Goal: Find specific page/section: Find specific page/section

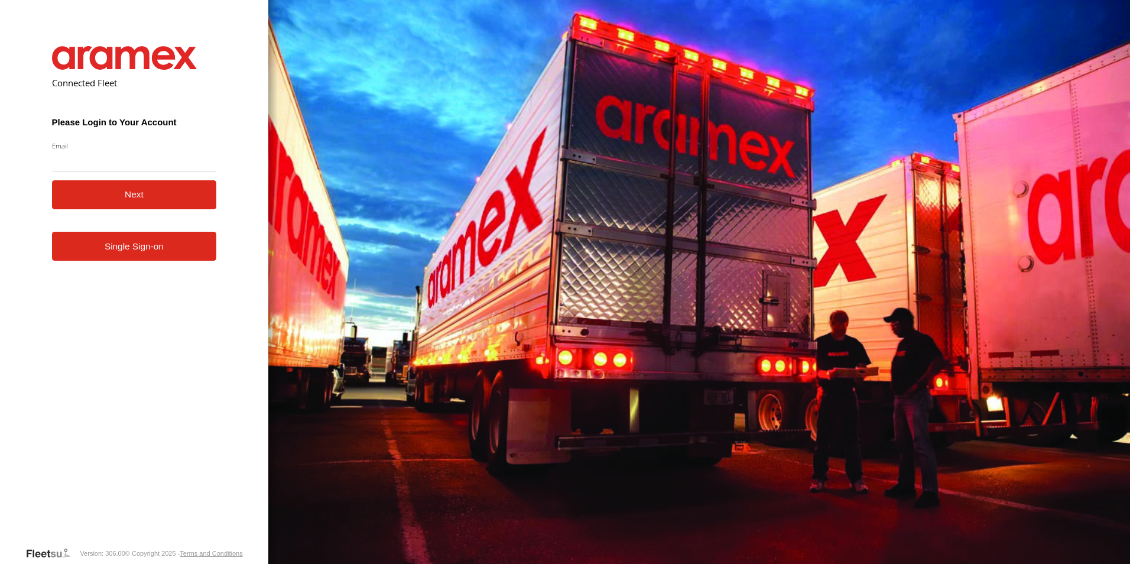
click at [193, 250] on link "Single Sign-on" at bounding box center [134, 246] width 165 height 29
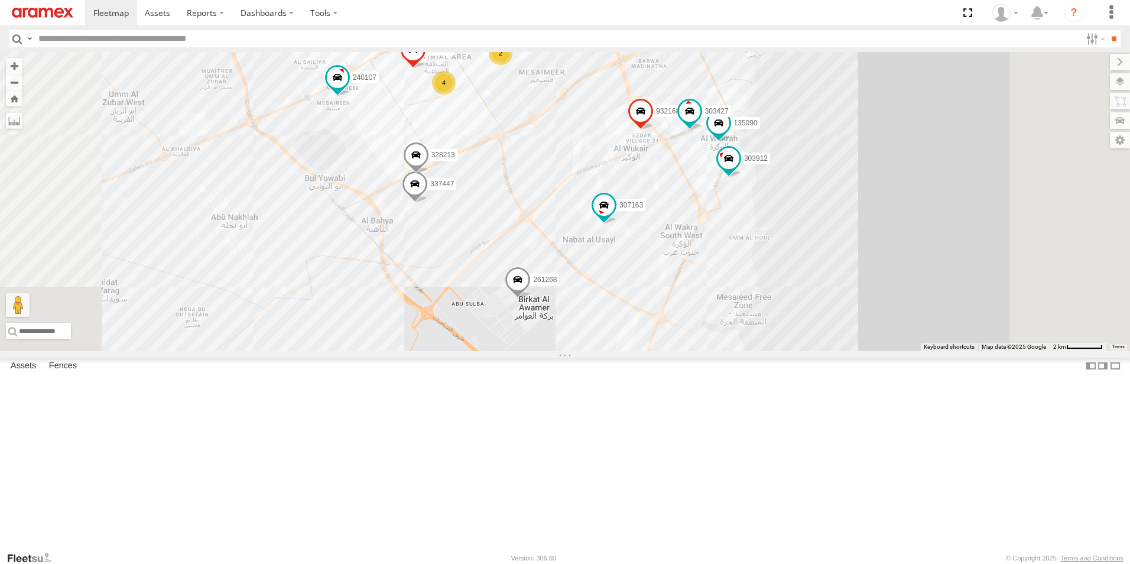
drag, startPoint x: 887, startPoint y: 481, endPoint x: 860, endPoint y: 323, distance: 161.2
click at [860, 323] on div "255325 261268 235895 307163 932168 27046 263821 261832 308330 27016 303912 2688…" at bounding box center [565, 201] width 1130 height 299
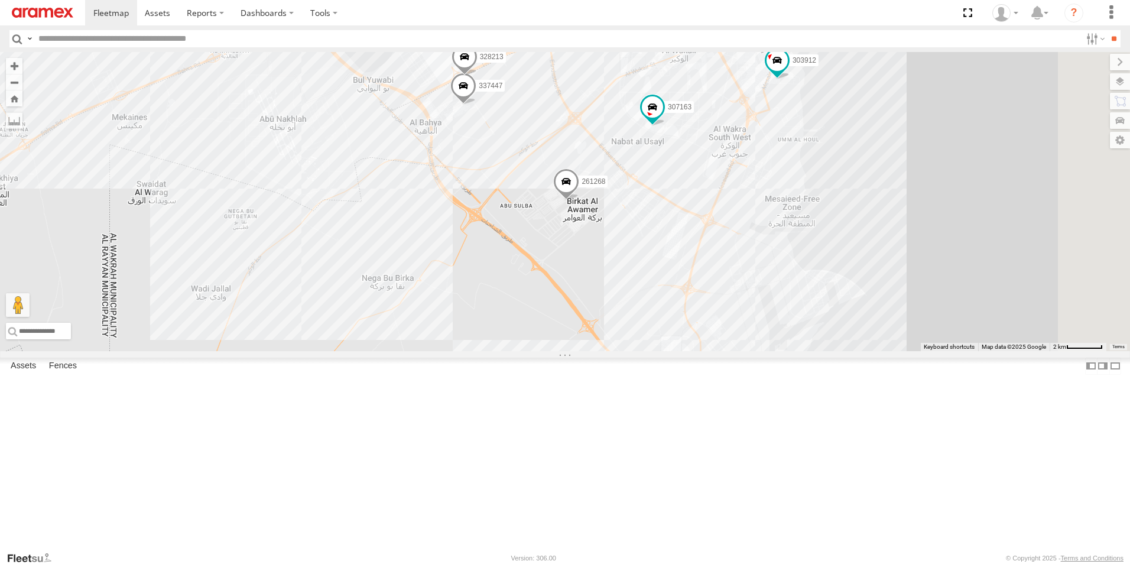
drag, startPoint x: 754, startPoint y: 399, endPoint x: 803, endPoint y: 291, distance: 118.7
click at [803, 291] on div "255325 261268 235895 307163 932168 27046 263821 261832 308330 27016 303912 2688…" at bounding box center [565, 201] width 1130 height 299
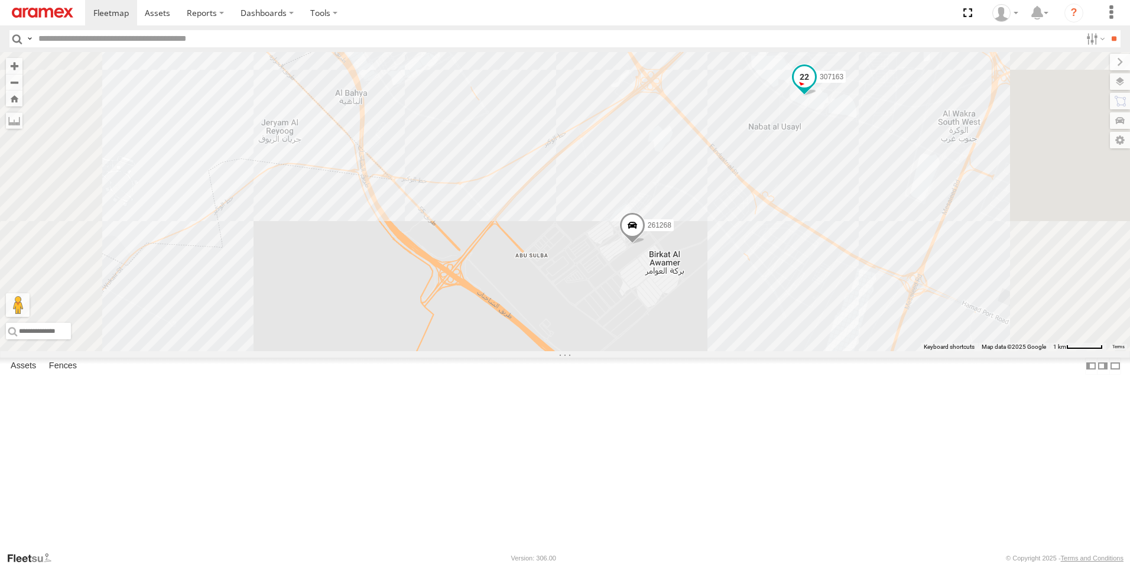
click at [815, 87] on span at bounding box center [803, 76] width 21 height 21
click at [823, 209] on div "255325 261268 235895 307163 932168 27046 263821 261832 308330 27016 303912 2688…" at bounding box center [565, 201] width 1130 height 299
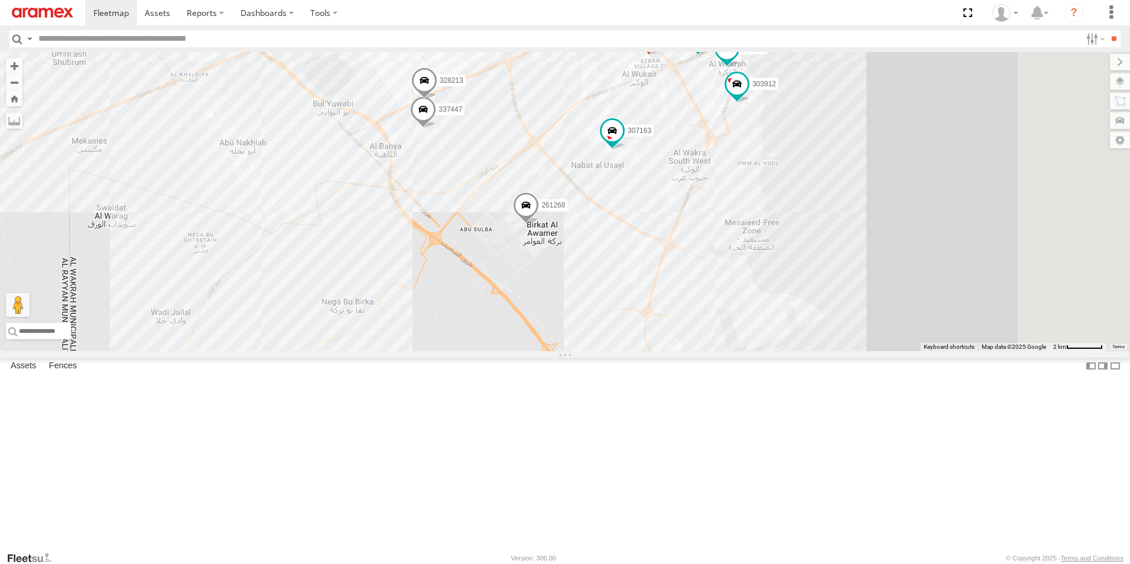
drag, startPoint x: 750, startPoint y: 210, endPoint x: 610, endPoint y: 267, distance: 151.3
click at [610, 267] on div "255325 261268 235895 307163 932168 27046 263821 261832 308330 27016 303912 2688…" at bounding box center [565, 201] width 1130 height 299
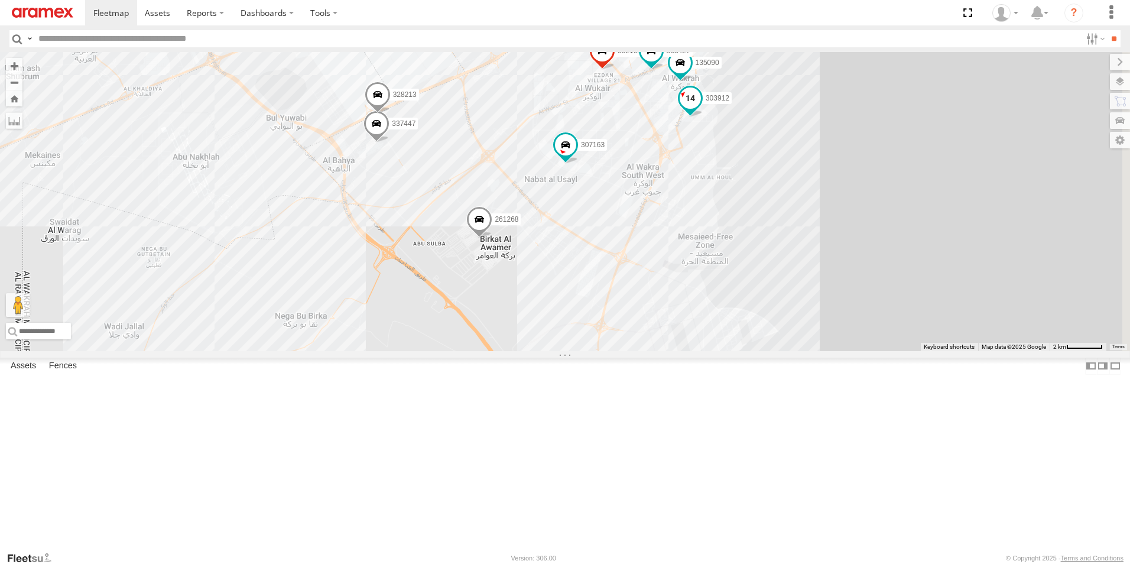
click at [701, 109] on span at bounding box center [689, 98] width 21 height 21
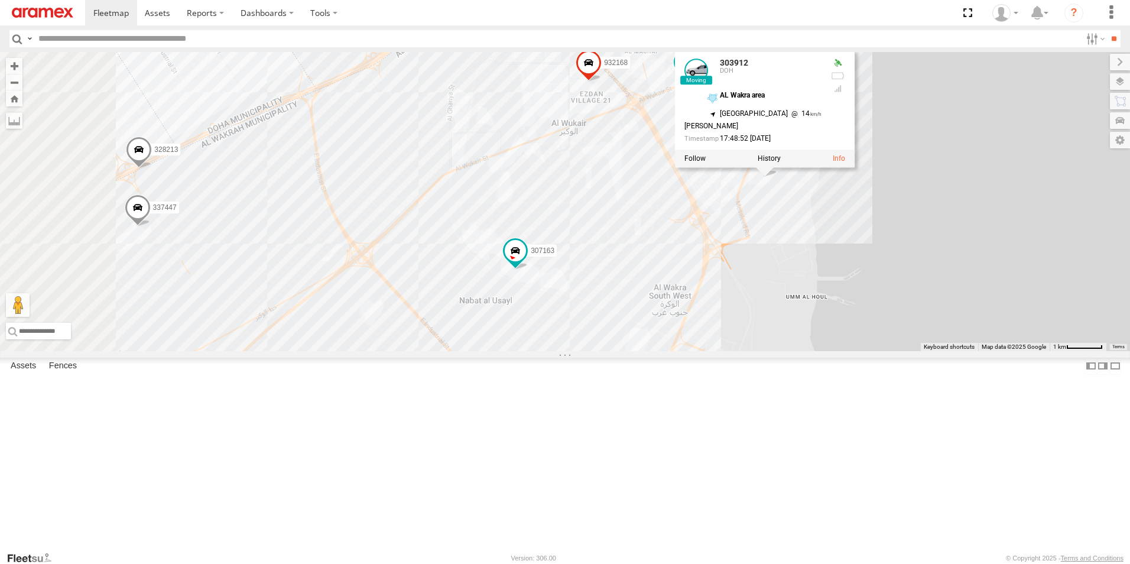
drag, startPoint x: 859, startPoint y: 295, endPoint x: 956, endPoint y: 435, distance: 170.8
click at [956, 351] on div "255325 261268 235895 307163 932168 27046 263821 261832 308330 27016 303912 2688…" at bounding box center [565, 201] width 1130 height 299
click at [965, 351] on div "255325 261268 235895 307163 932168 27046 263821 261832 308330 27016 303912 2688…" at bounding box center [565, 201] width 1130 height 299
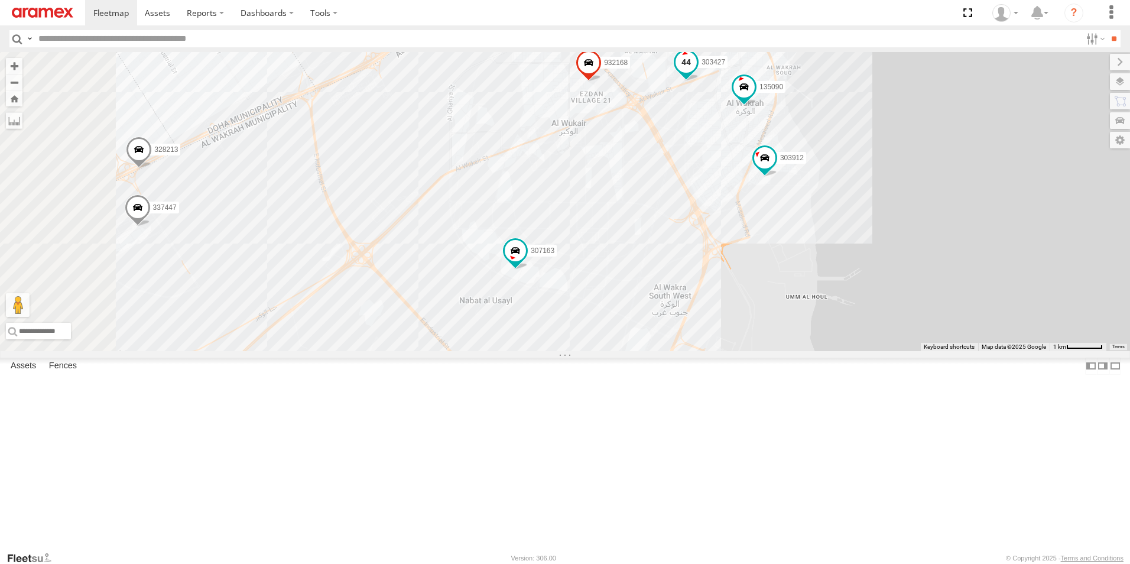
click at [697, 73] on span at bounding box center [685, 62] width 21 height 21
click at [946, 351] on div "255325 261268 235895 307163 932168 27046 263821 261832 308330 27016 303912 2688…" at bounding box center [565, 201] width 1130 height 299
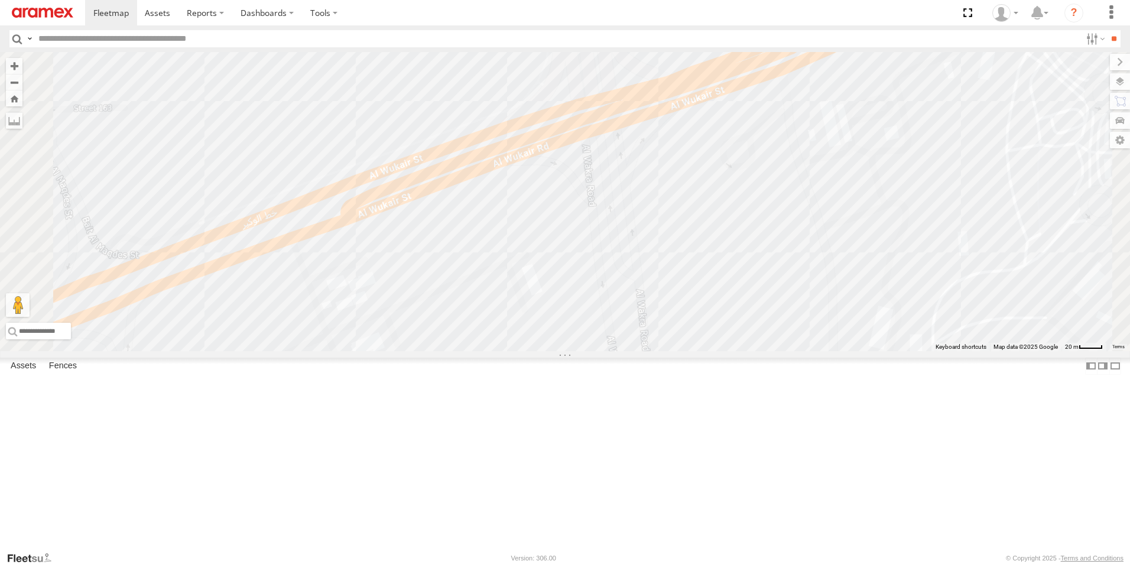
drag, startPoint x: 736, startPoint y: 130, endPoint x: 862, endPoint y: 288, distance: 201.8
click at [862, 288] on div "255325 261268 235895 307163 932168 27046 263821 261832 308330 27016 303912 2688…" at bounding box center [565, 201] width 1130 height 299
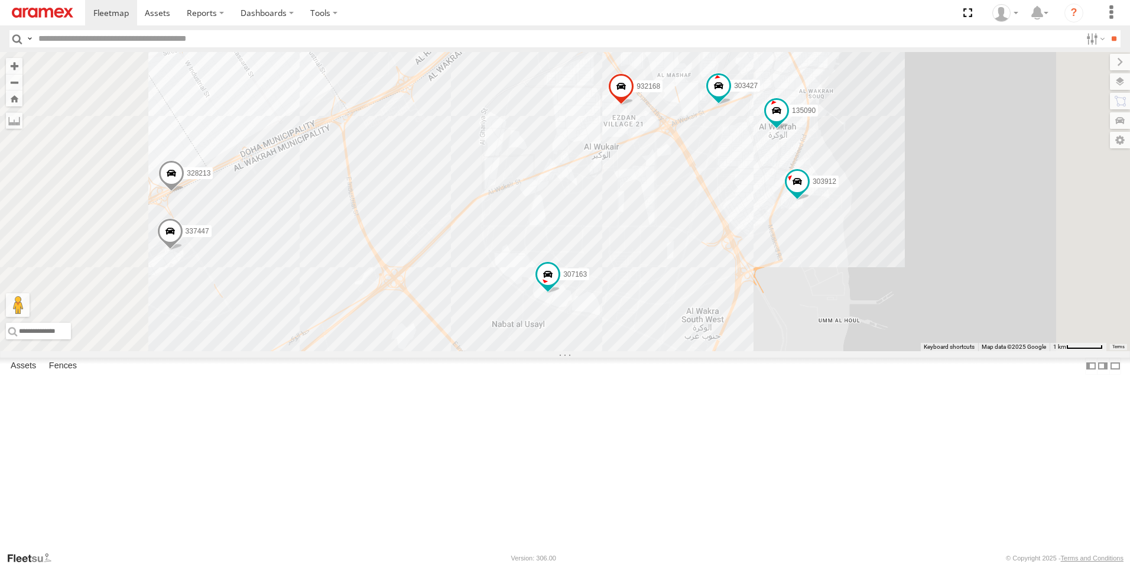
drag, startPoint x: 853, startPoint y: 398, endPoint x: 859, endPoint y: 278, distance: 119.5
click at [859, 278] on div "255325 261268 235895 307163 932168 27046 263821 261832 308330 27016 303912 2688…" at bounding box center [565, 201] width 1130 height 299
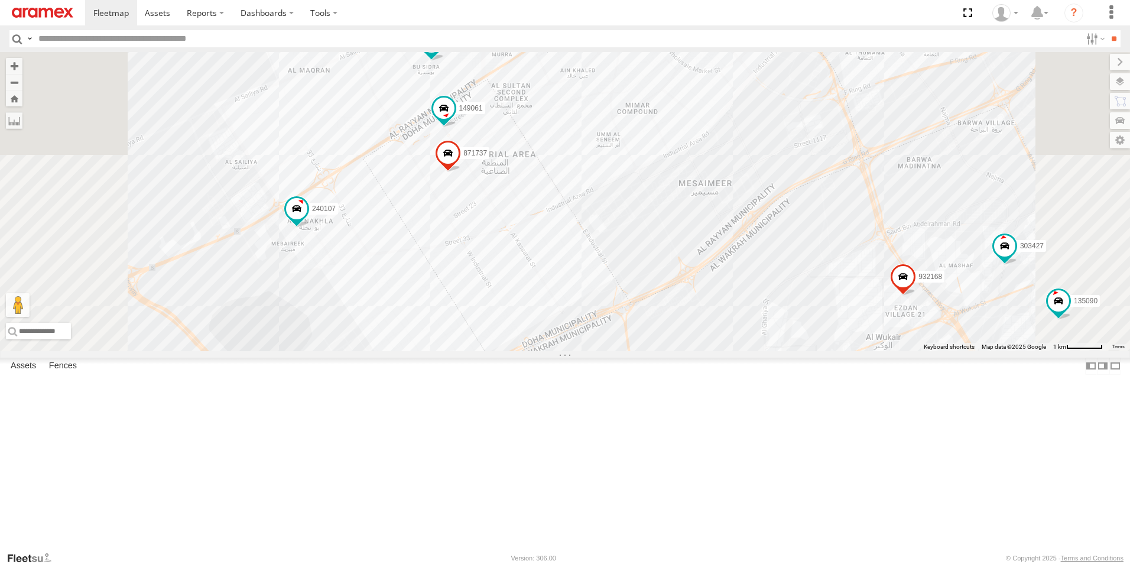
drag, startPoint x: 699, startPoint y: 223, endPoint x: 699, endPoint y: 524, distance: 300.7
click at [699, 351] on div "255325 261268 235895 307163 932168 27046 263821 261832 308330 27016 303912 2688…" at bounding box center [565, 201] width 1130 height 299
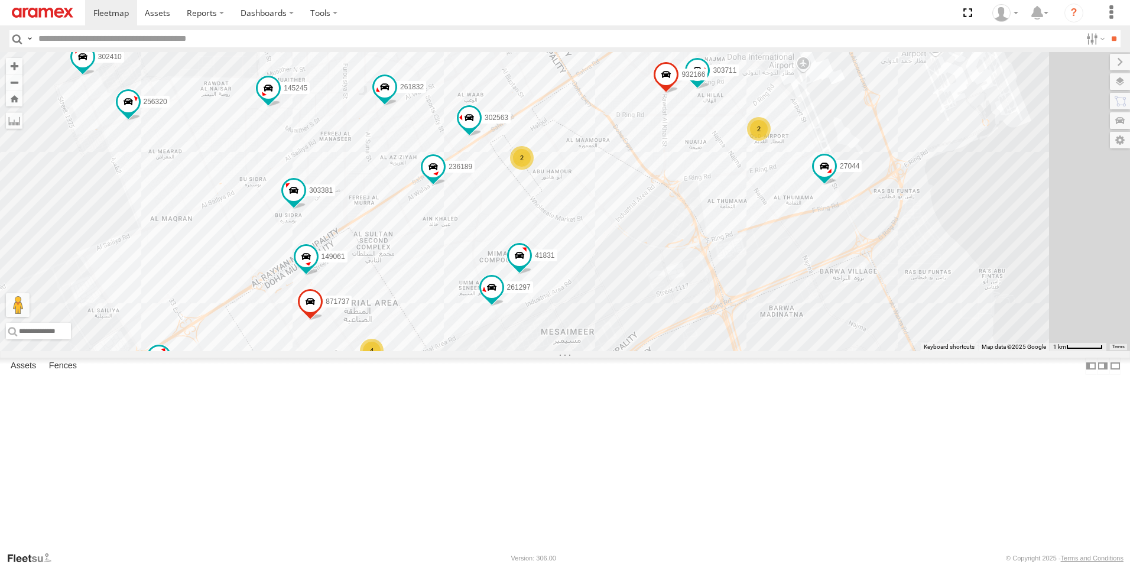
drag, startPoint x: 856, startPoint y: 320, endPoint x: 817, endPoint y: 406, distance: 94.7
click at [717, 351] on div "255325 261268 235895 307163 932168 27046 263821 261832 308330 27016 303912 2688…" at bounding box center [565, 201] width 1130 height 299
click at [772, 142] on div "2" at bounding box center [760, 131] width 24 height 24
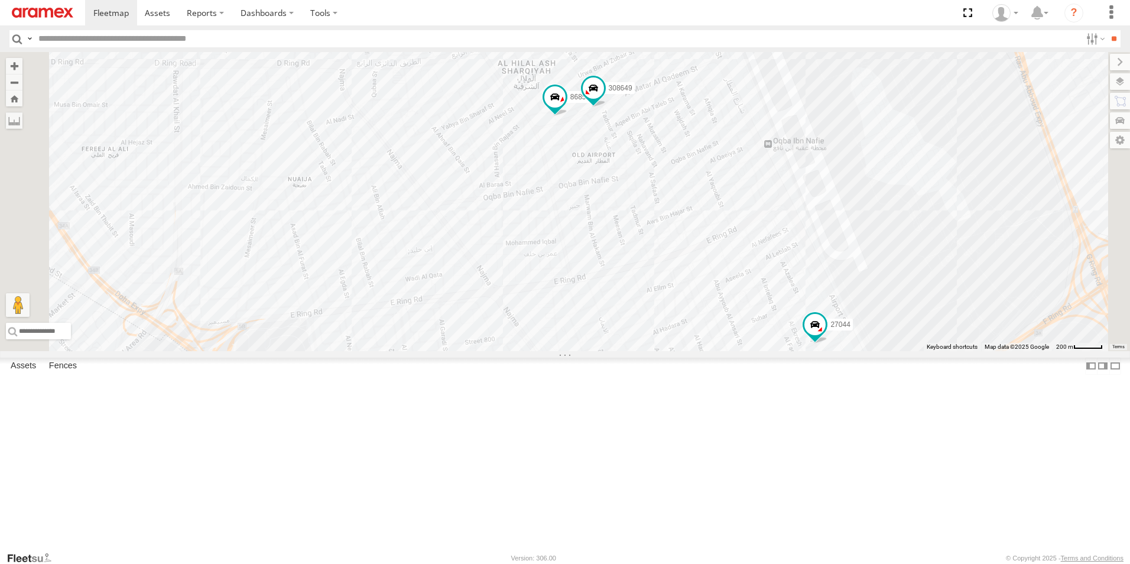
drag, startPoint x: 610, startPoint y: 170, endPoint x: 677, endPoint y: 313, distance: 158.3
click at [680, 315] on div "255325 261268 235895 307163 932168 27046 263821 261832 308330 27016 303912 2688…" at bounding box center [565, 201] width 1130 height 299
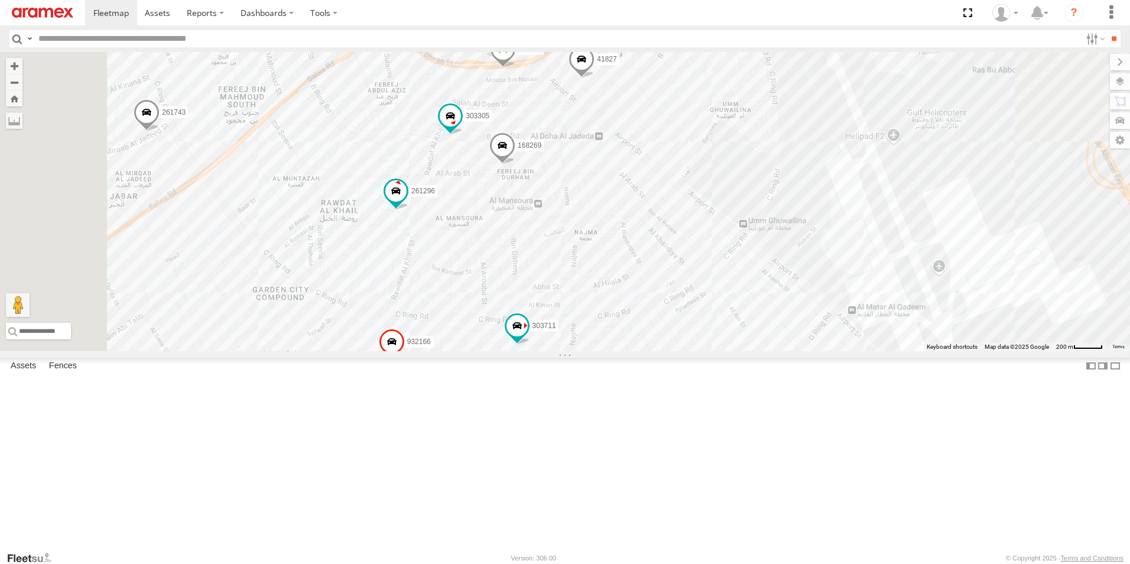
click at [495, 48] on header "Search Query Asset ID Asset Label Registration Manufacturer Model VIN Job ID" at bounding box center [565, 38] width 1130 height 27
click at [502, 41] on input "text" at bounding box center [557, 38] width 1047 height 17
type input "******"
click at [1107, 30] on input "**" at bounding box center [1114, 38] width 14 height 17
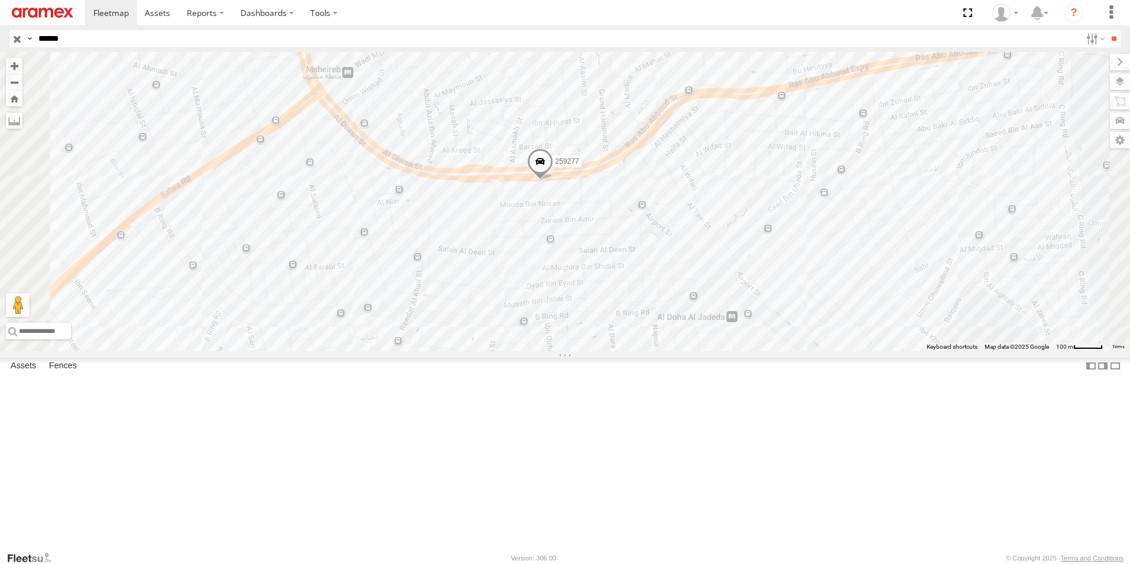
drag, startPoint x: 651, startPoint y: 314, endPoint x: 697, endPoint y: 314, distance: 46.1
click at [697, 314] on div "259277" at bounding box center [565, 201] width 1130 height 299
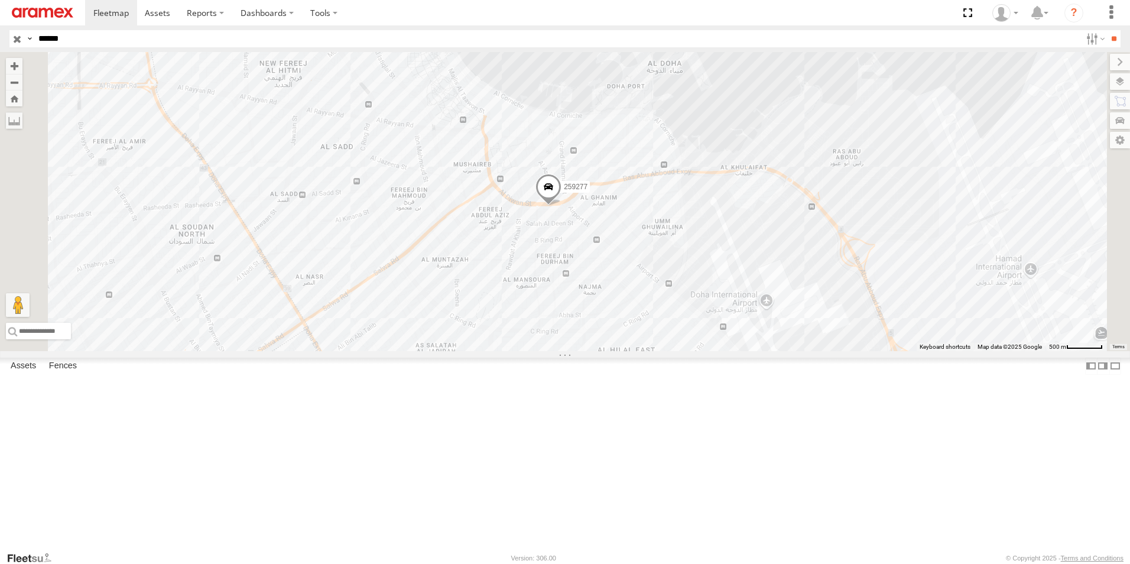
click at [18, 40] on input "button" at bounding box center [16, 38] width 15 height 17
